Goal: Information Seeking & Learning: Learn about a topic

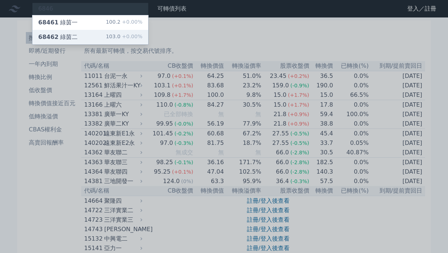
type input "6846"
click at [81, 35] on div "68462 綠茵二 103.0 +0.00%" at bounding box center [90, 37] width 116 height 15
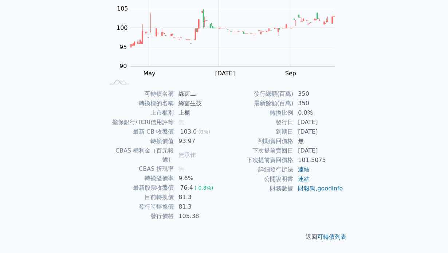
scroll to position [94, 0]
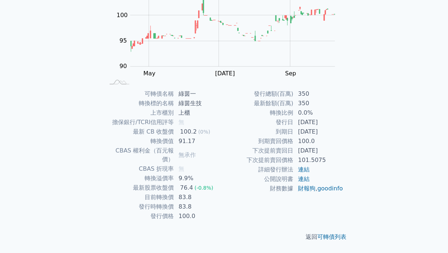
scroll to position [94, 0]
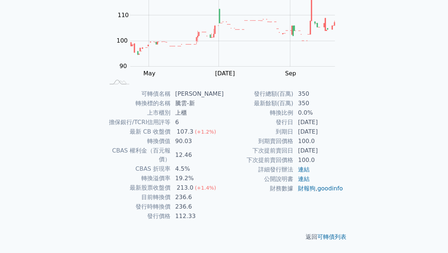
scroll to position [94, 0]
click at [184, 212] on td "112.33" at bounding box center [197, 216] width 53 height 9
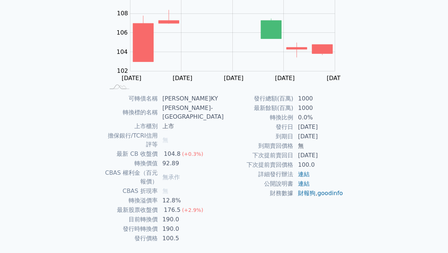
scroll to position [91, 0]
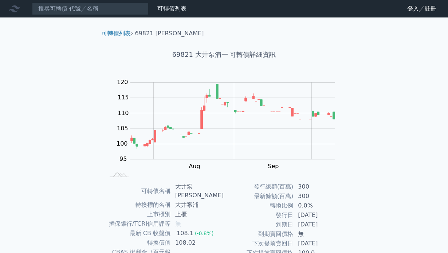
scroll to position [83, 0]
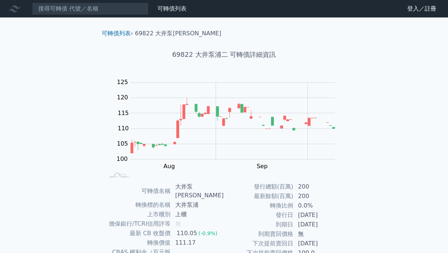
scroll to position [94, 0]
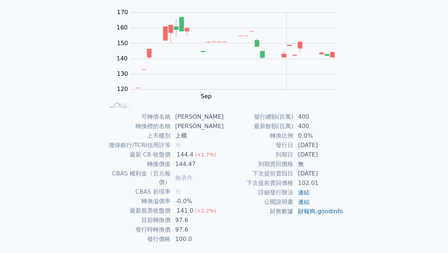
scroll to position [72, 0]
